Goal: Navigation & Orientation: Find specific page/section

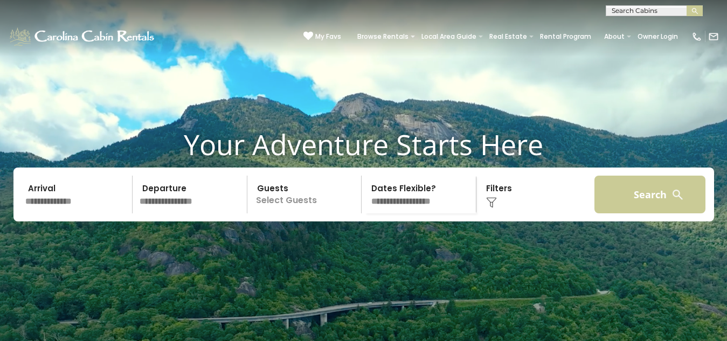
scroll to position [29, 0]
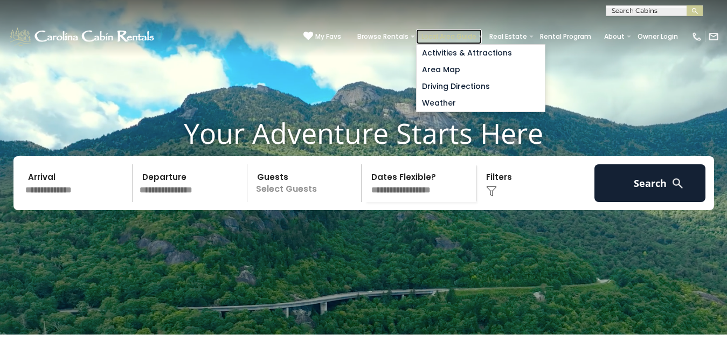
click at [416, 29] on link "Local Area Guide" at bounding box center [449, 36] width 66 height 15
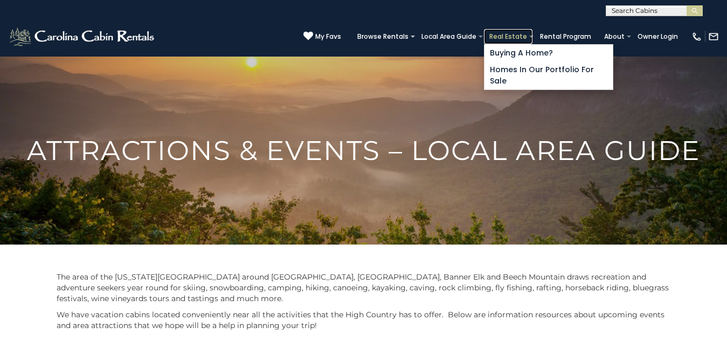
click at [484, 29] on link "Real Estate" at bounding box center [508, 36] width 49 height 15
